Goal: Navigation & Orientation: Find specific page/section

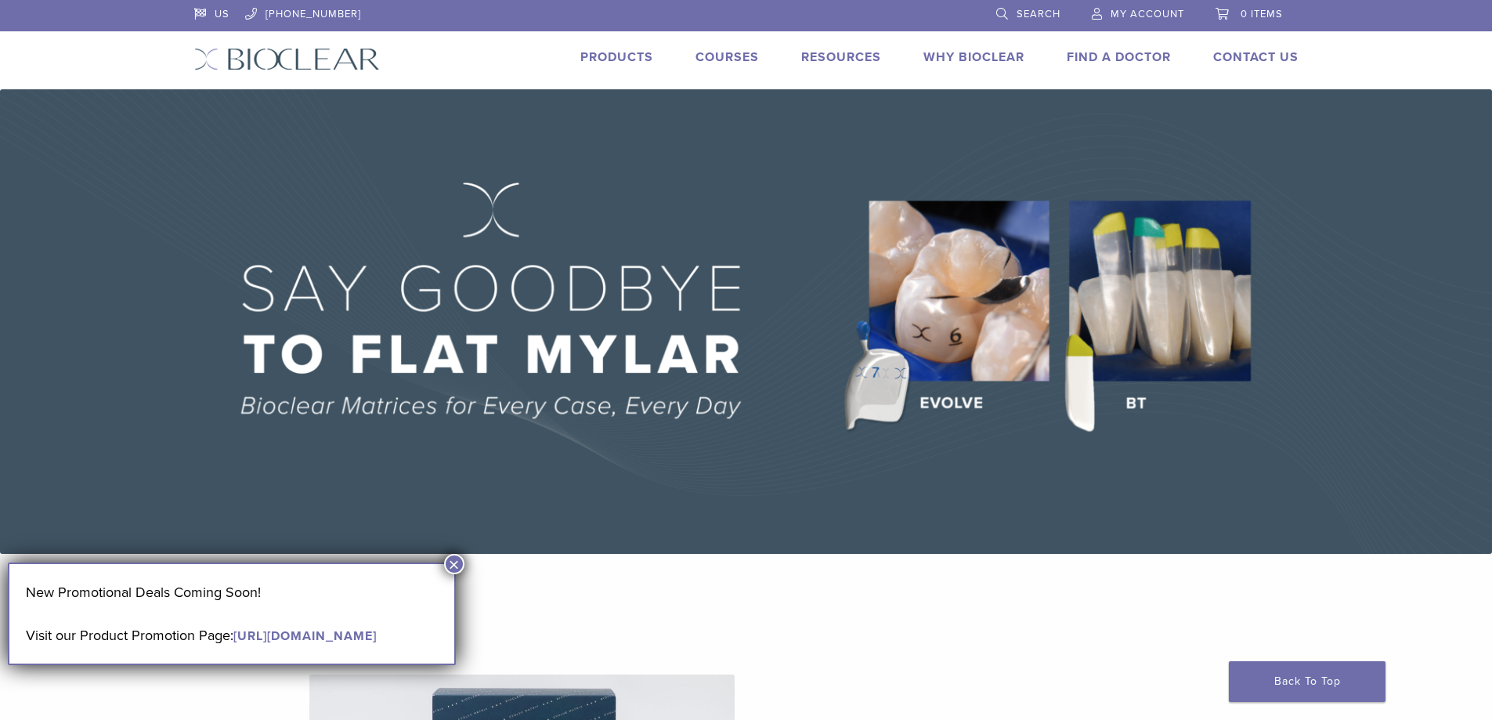
click at [1144, 9] on span "My Account" at bounding box center [1148, 14] width 74 height 13
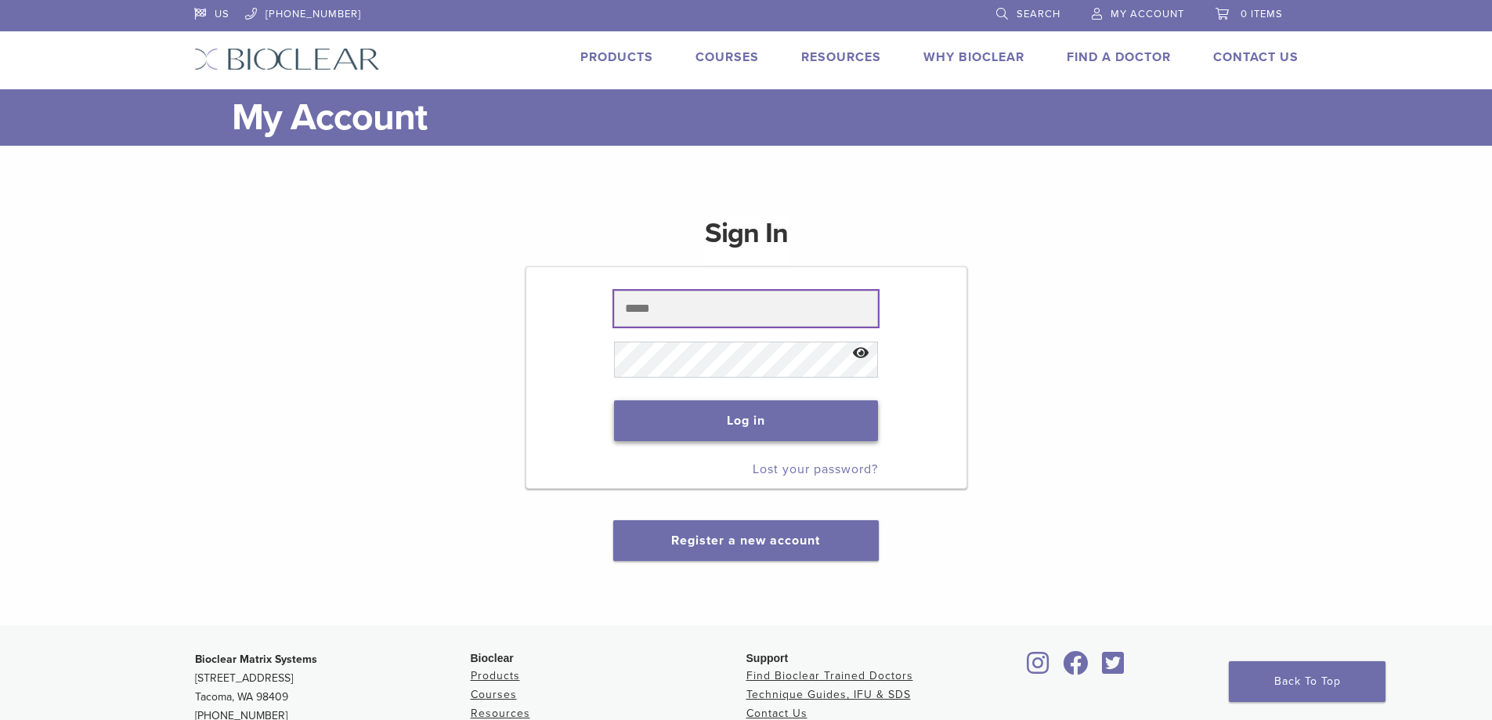
type input "**********"
click at [741, 418] on button "Log in" at bounding box center [746, 420] width 264 height 41
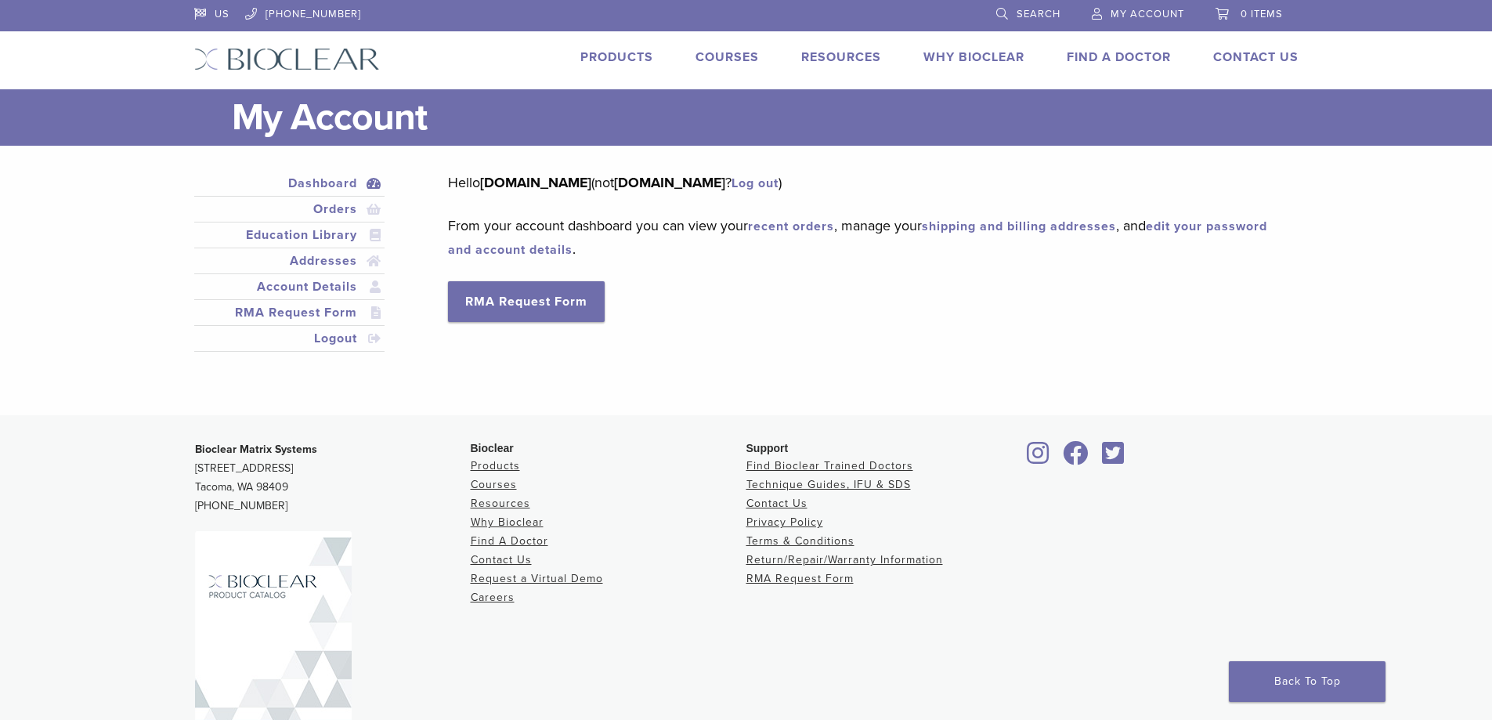
click at [1251, 9] on span "0 items" at bounding box center [1262, 14] width 42 height 13
click at [335, 212] on link "Orders" at bounding box center [289, 209] width 185 height 19
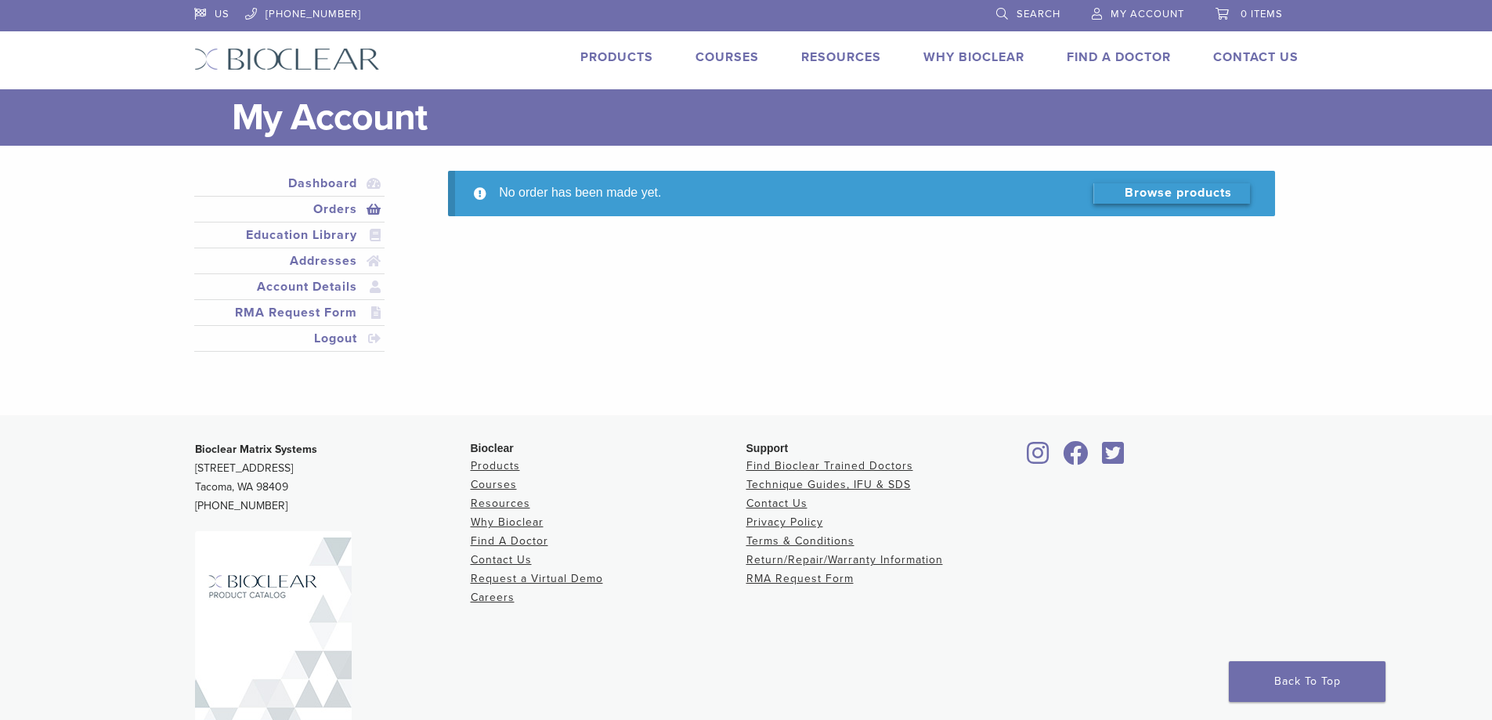
click at [1152, 199] on link "Browse products" at bounding box center [1172, 193] width 157 height 20
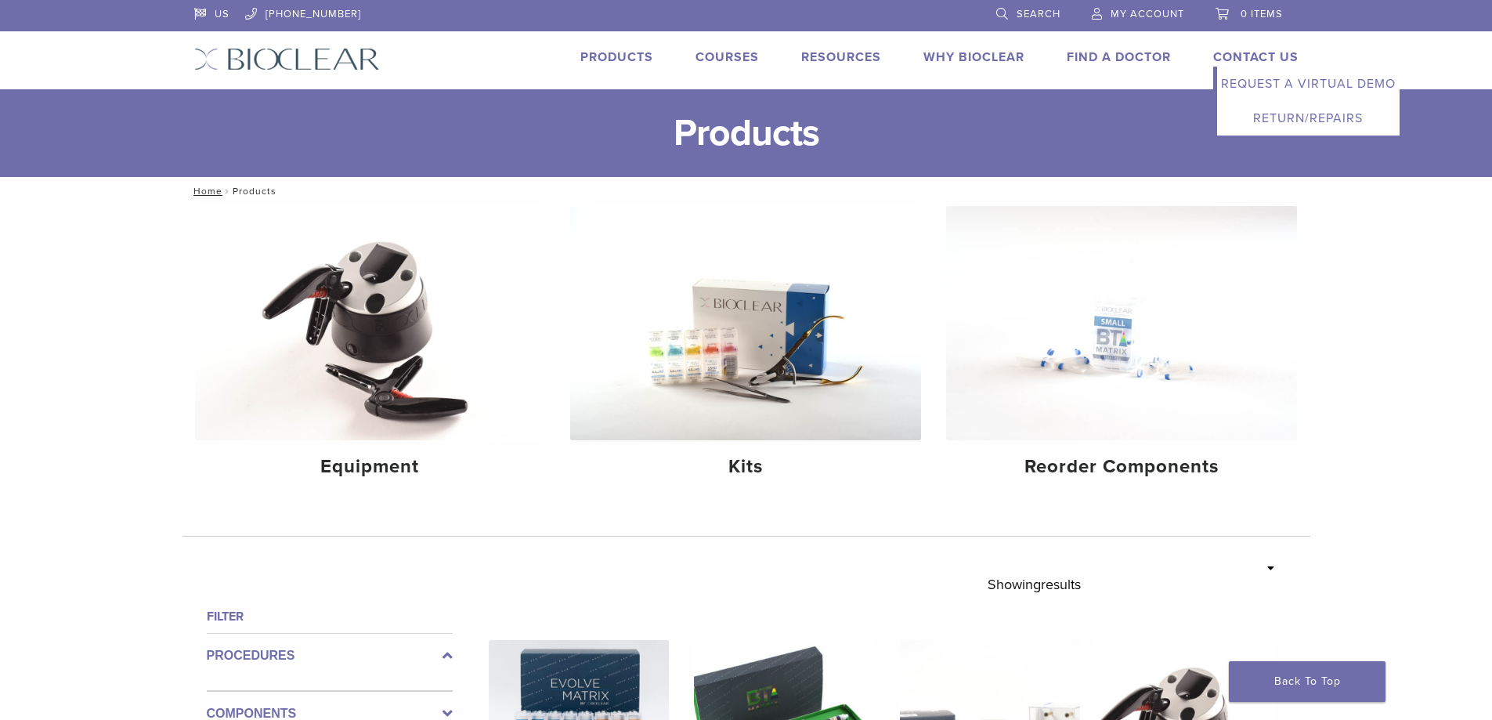
click at [1286, 116] on link "Return/Repairs" at bounding box center [1308, 118] width 183 height 34
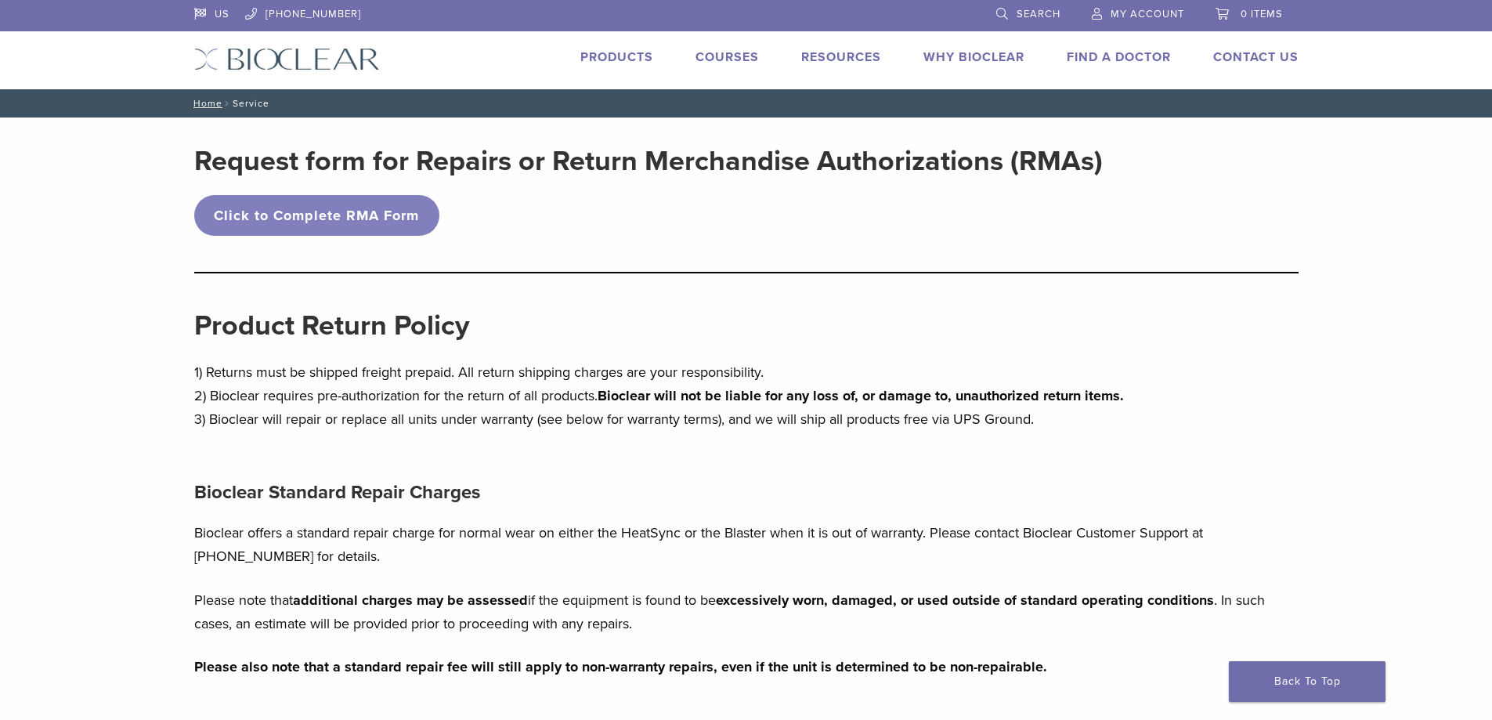
click at [340, 219] on link "Click to Complete RMA Form" at bounding box center [317, 215] width 246 height 41
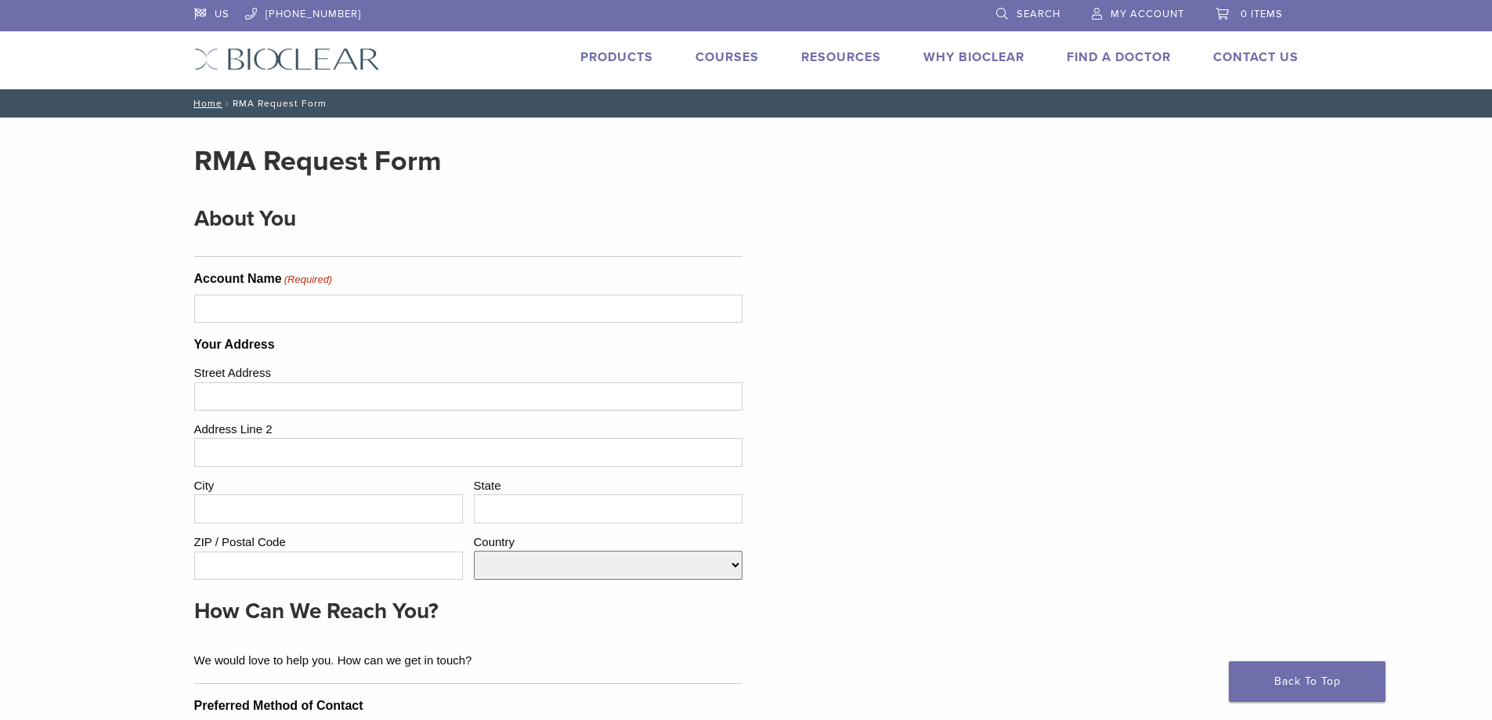
click at [1159, 9] on span "My Account" at bounding box center [1148, 14] width 74 height 13
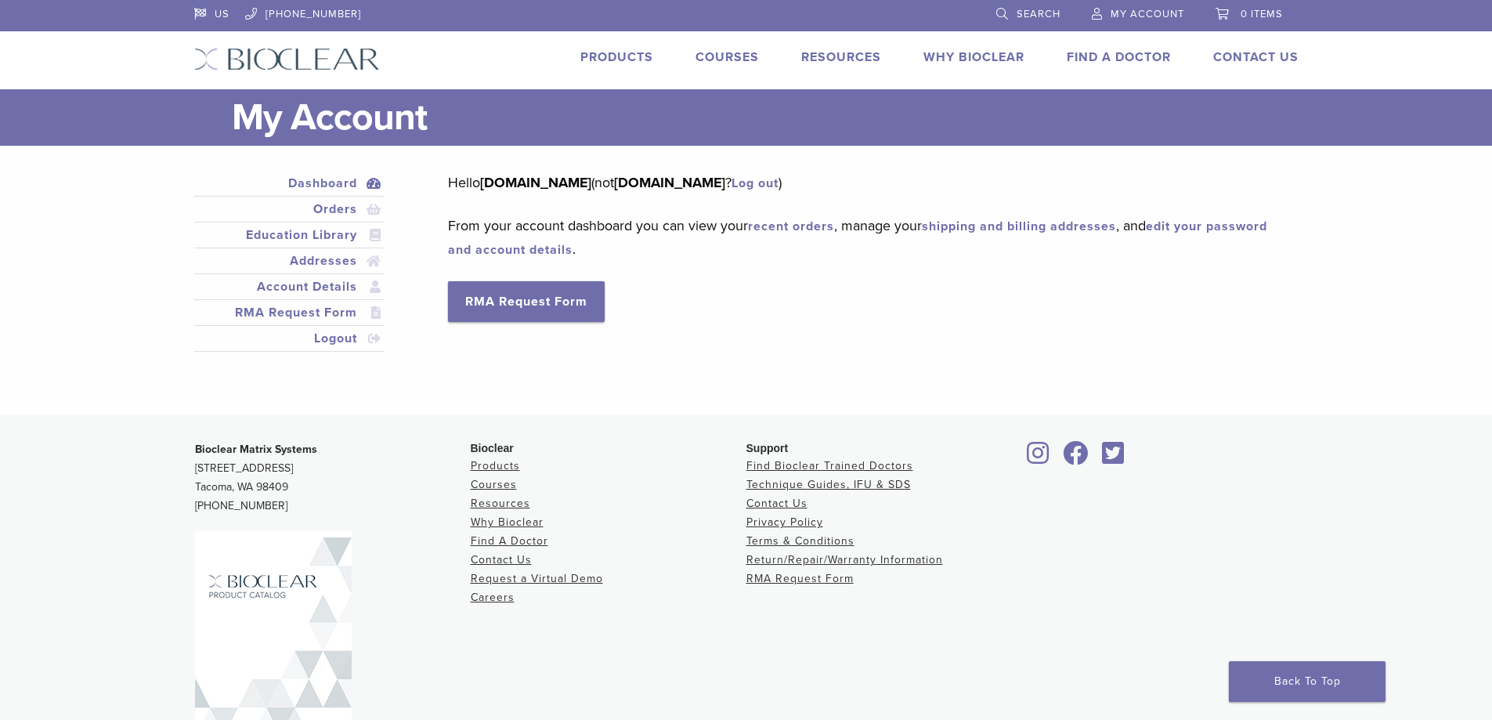
click at [777, 224] on link "recent orders" at bounding box center [791, 227] width 86 height 16
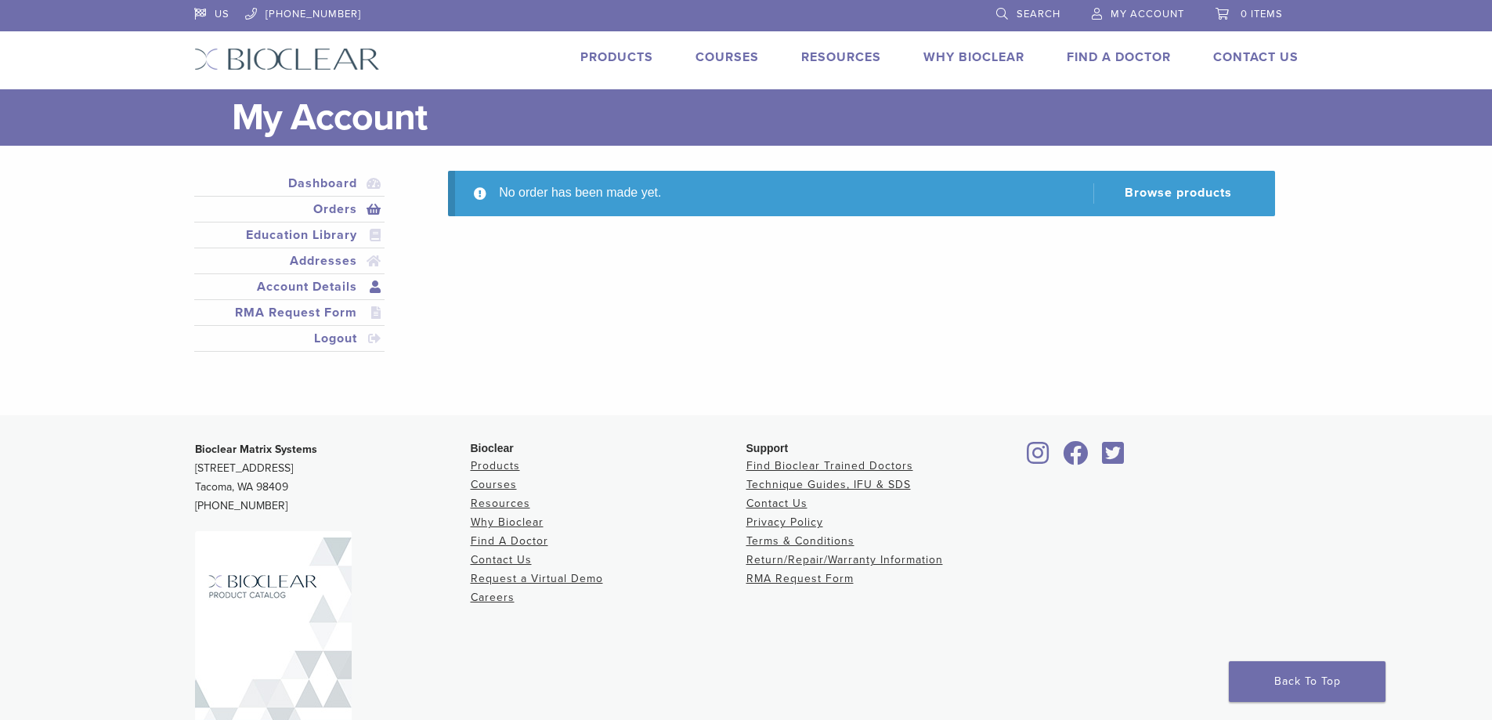
click at [294, 290] on link "Account Details" at bounding box center [289, 286] width 185 height 19
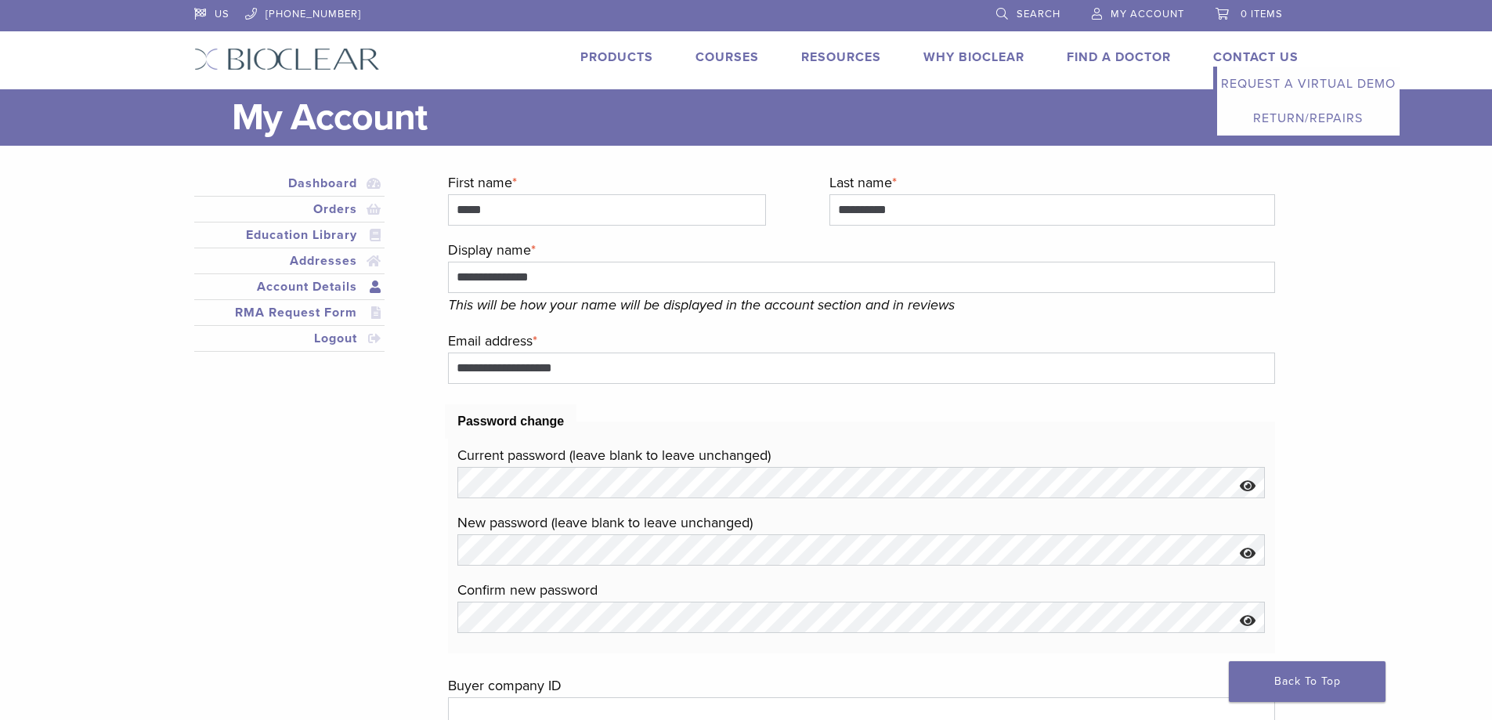
click at [1248, 56] on link "Contact Us" at bounding box center [1256, 57] width 85 height 16
